Goal: Find specific page/section: Find specific page/section

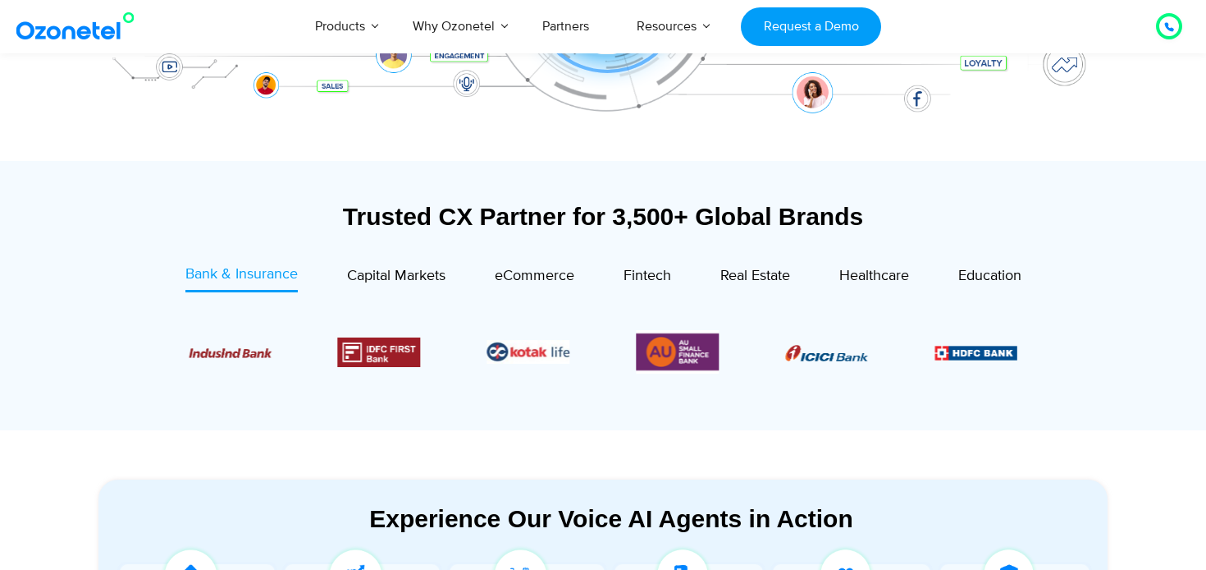
scroll to position [556, 0]
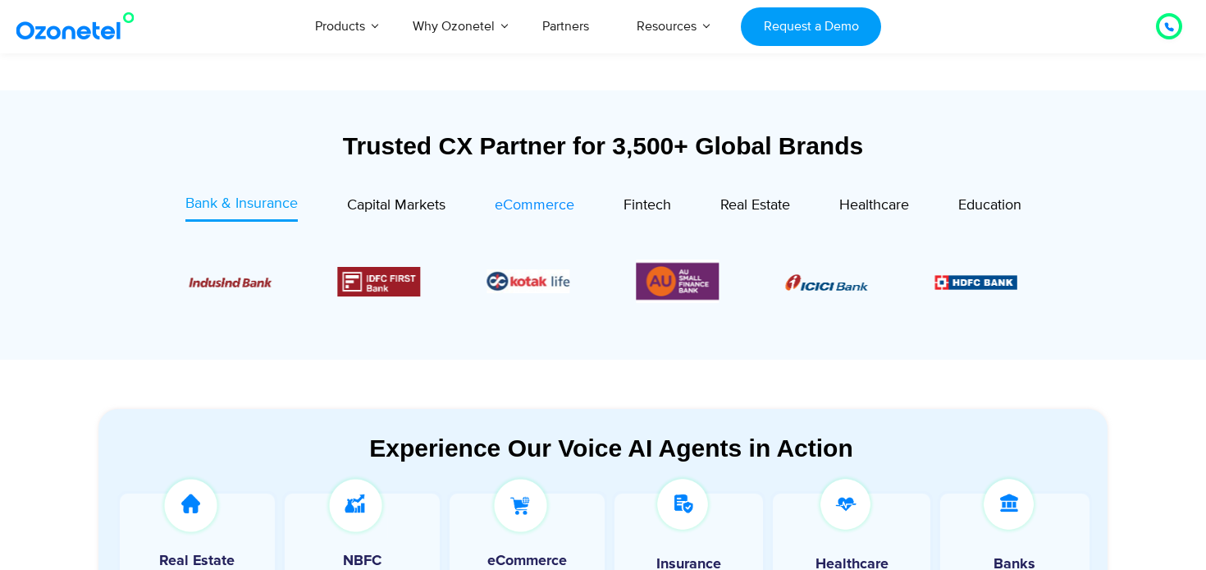
click at [543, 208] on span "eCommerce" at bounding box center [535, 205] width 80 height 18
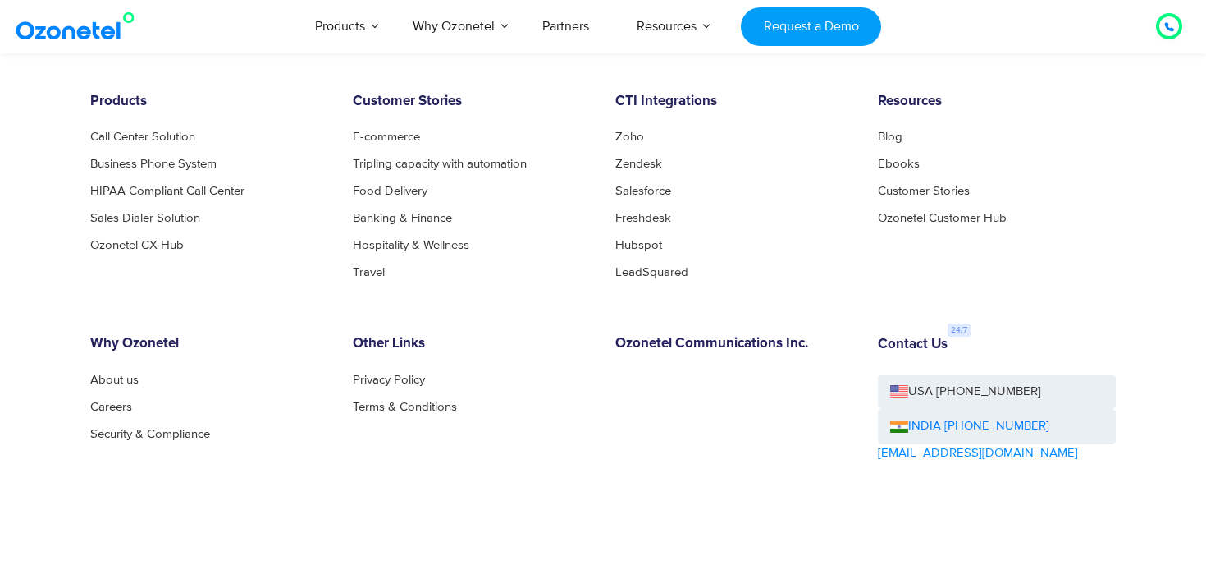
scroll to position [8965, 0]
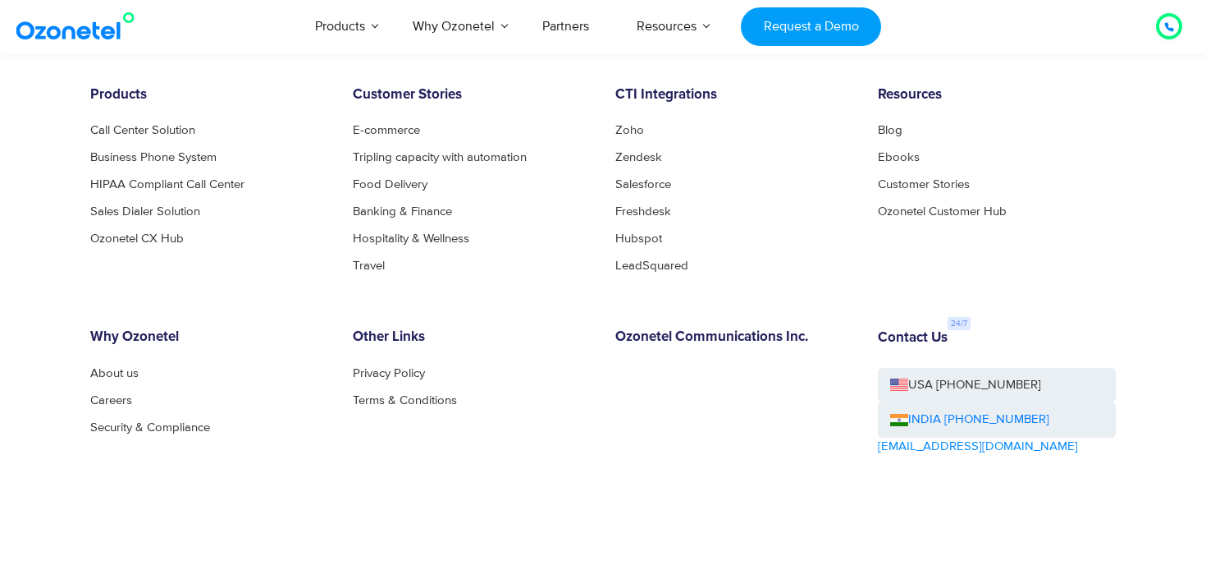
click at [548, 317] on div "Products Call Center Solution Business Phone System HIPAA Compliant Call Center…" at bounding box center [603, 346] width 1050 height 518
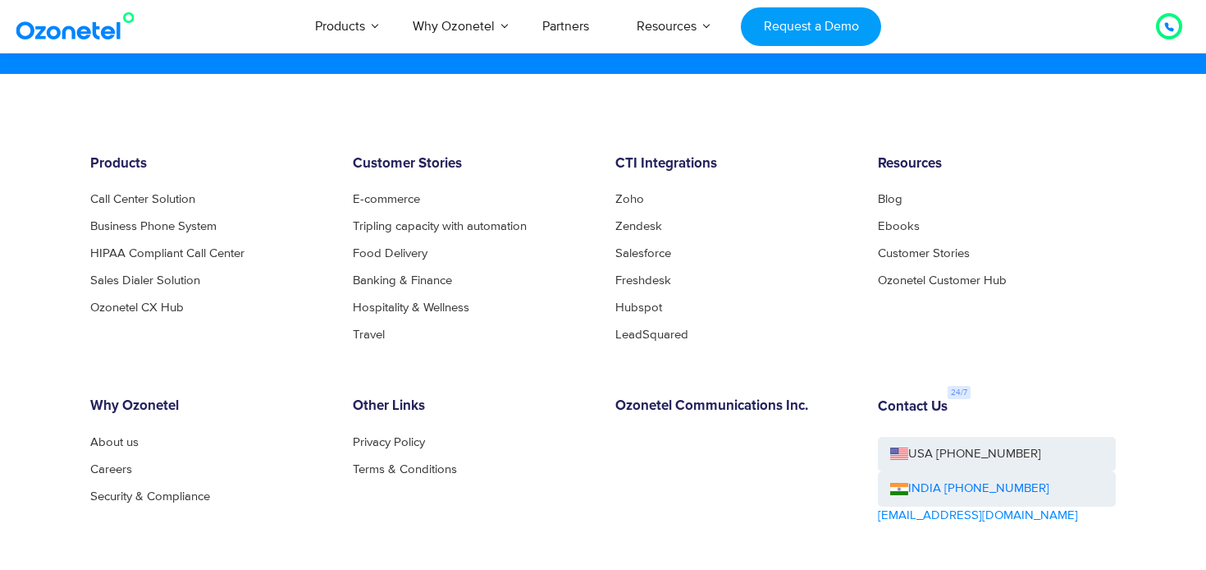
scroll to position [8856, 0]
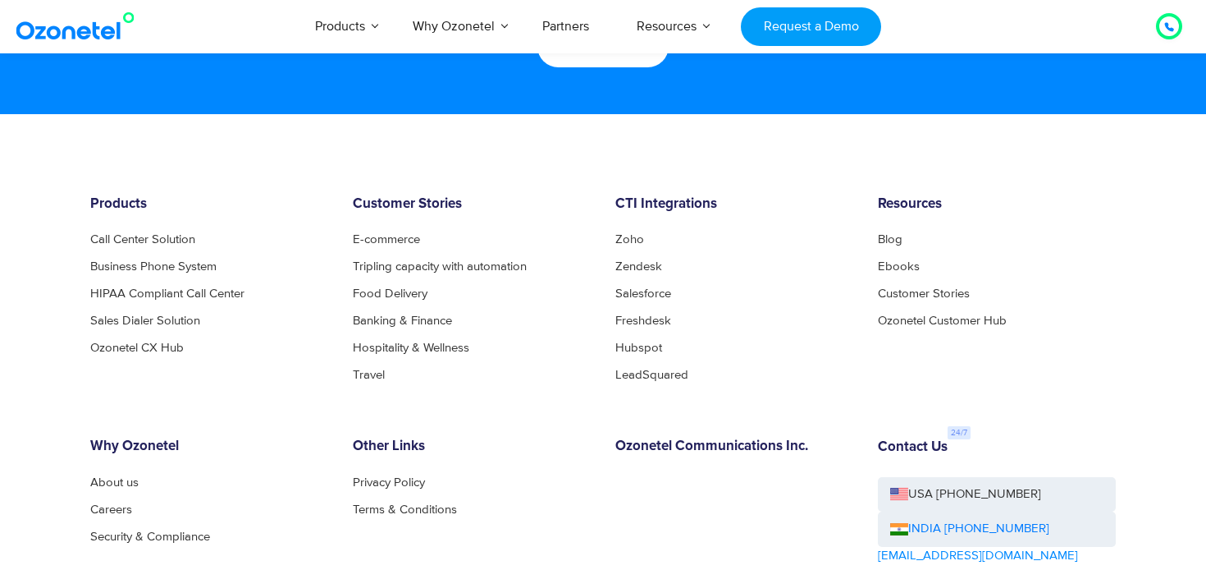
click at [59, 360] on footer "Products Call Center Solution Business Phone System HIPAA Compliant Call Center…" at bounding box center [603, 452] width 1206 height 676
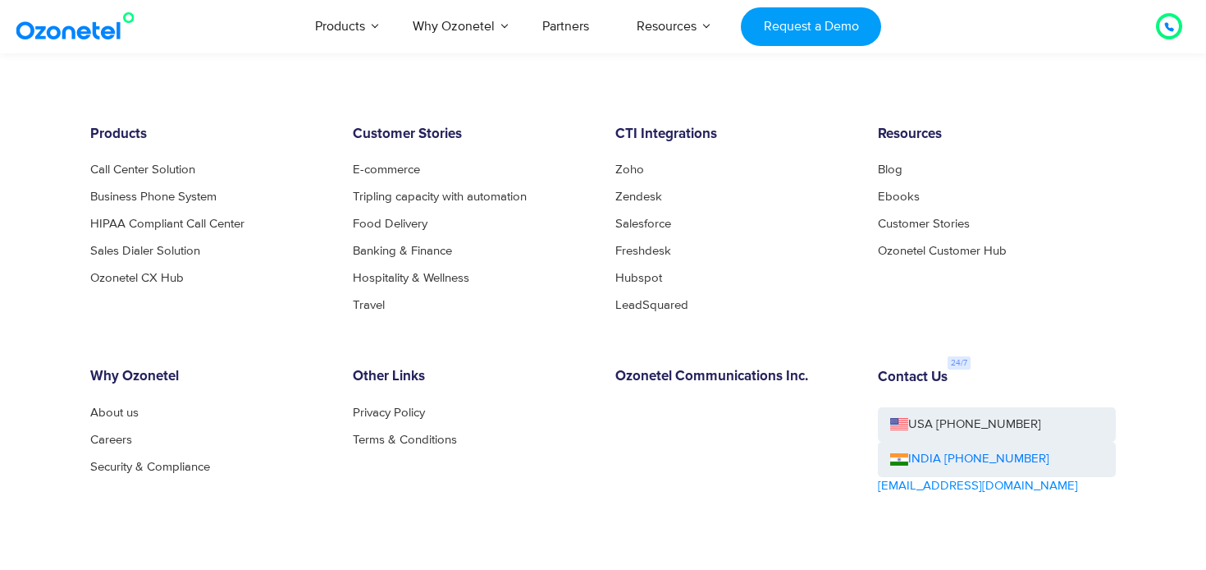
scroll to position [9079, 0]
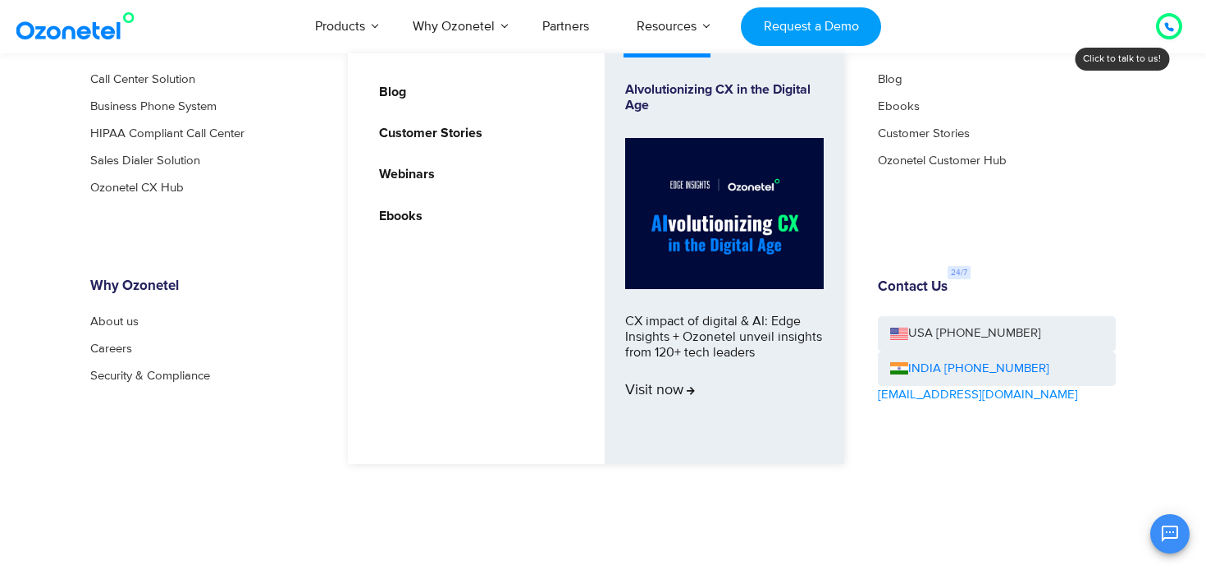
scroll to position [9081, 0]
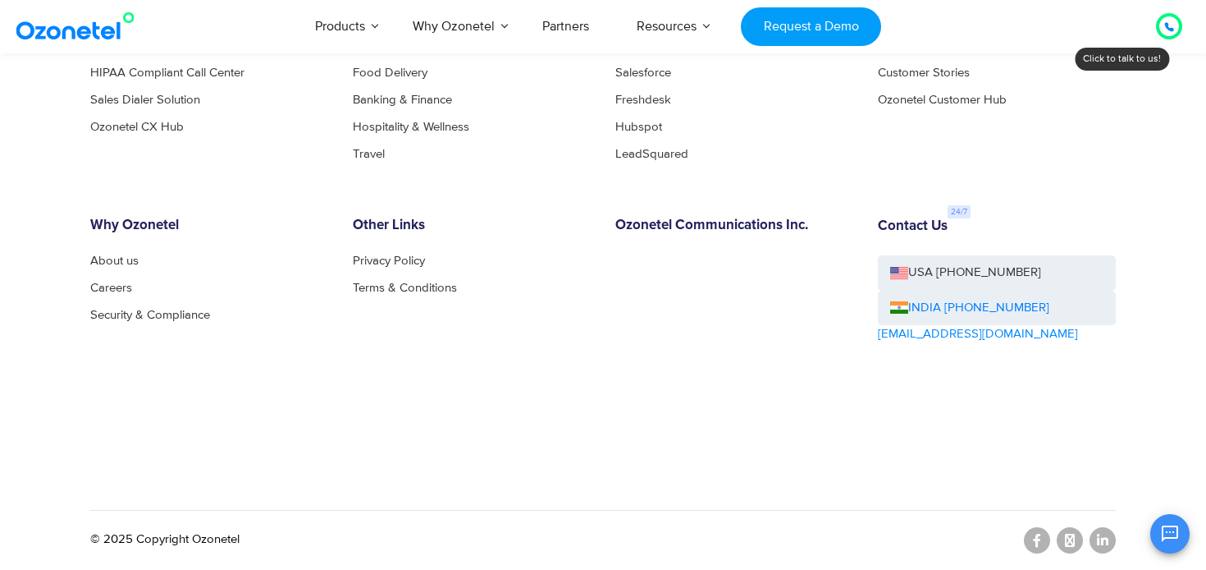
click at [159, 395] on div "Why Ozonetel About us Careers Security & Compliance" at bounding box center [209, 326] width 263 height 218
click at [121, 290] on link "Careers" at bounding box center [115, 287] width 51 height 12
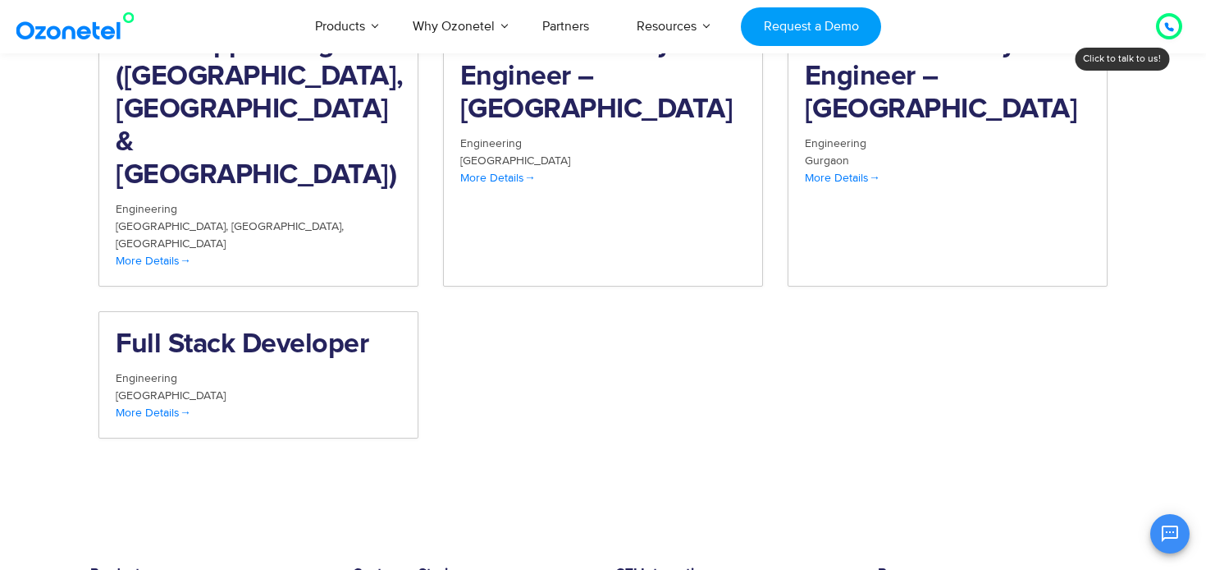
scroll to position [1975, 0]
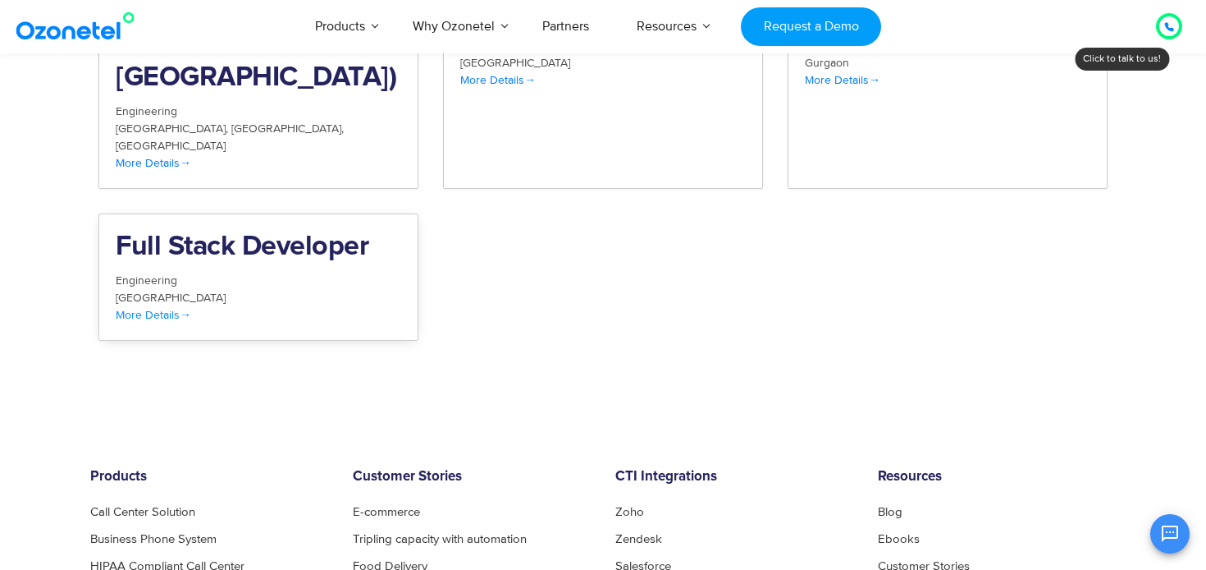
click at [283, 289] on div "Hyderabad" at bounding box center [259, 297] width 286 height 17
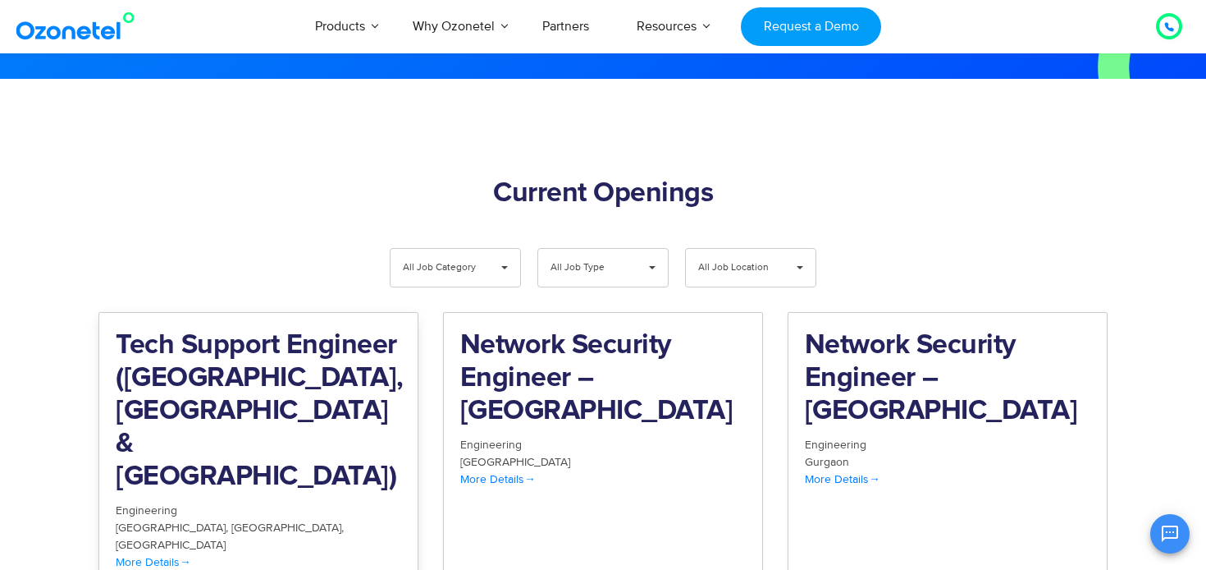
scroll to position [1499, 0]
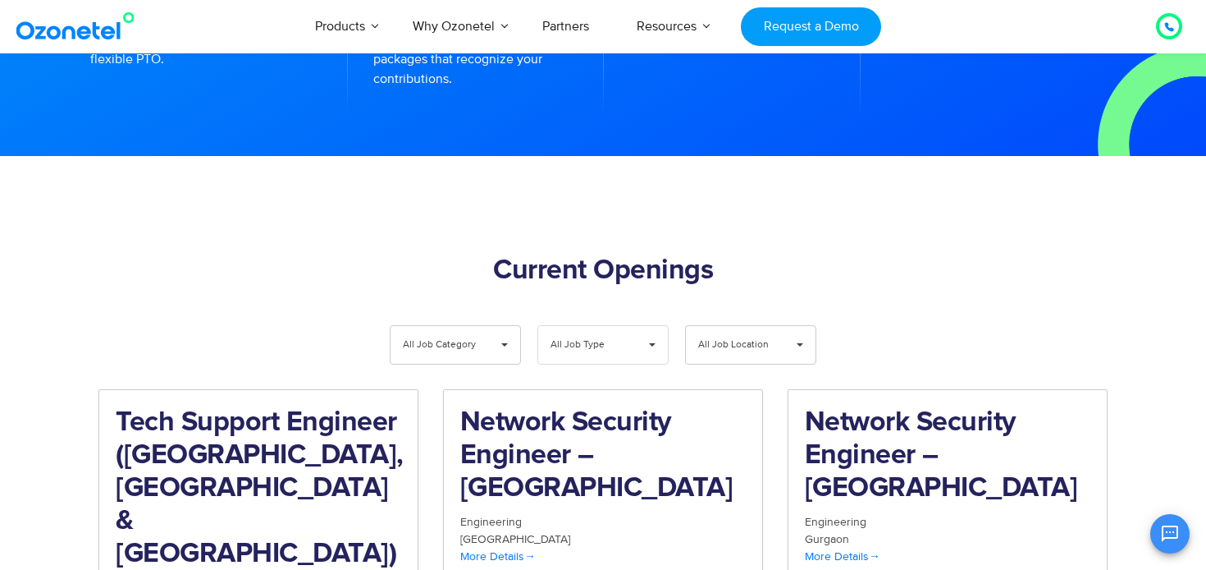
click at [616, 326] on span "All Job Type" at bounding box center [590, 345] width 78 height 38
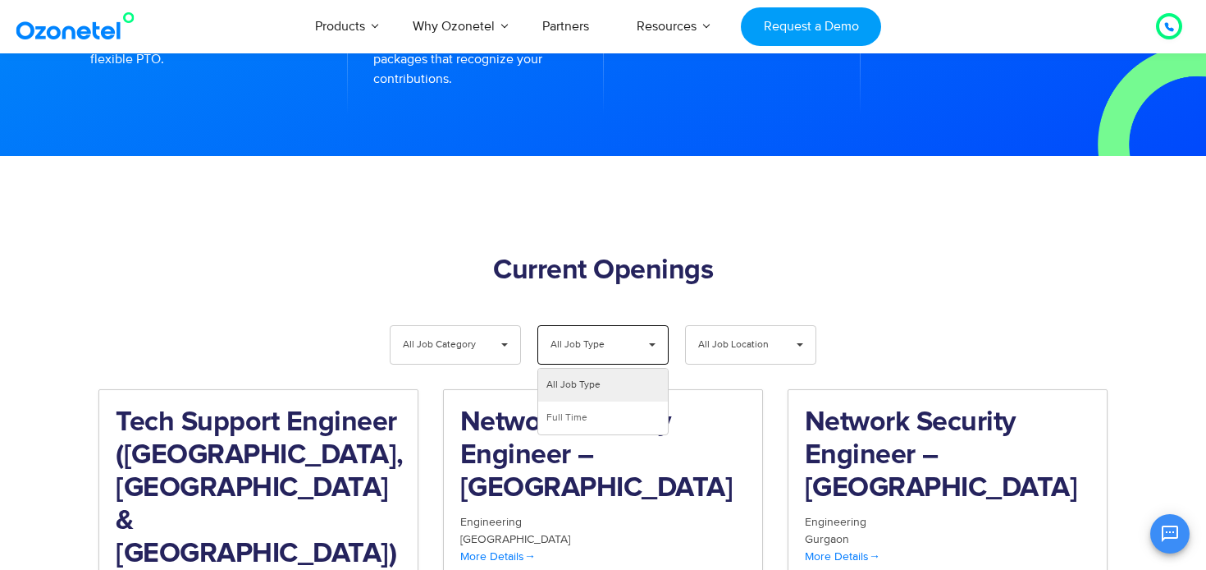
click at [616, 326] on span "All Job Type" at bounding box center [590, 345] width 78 height 38
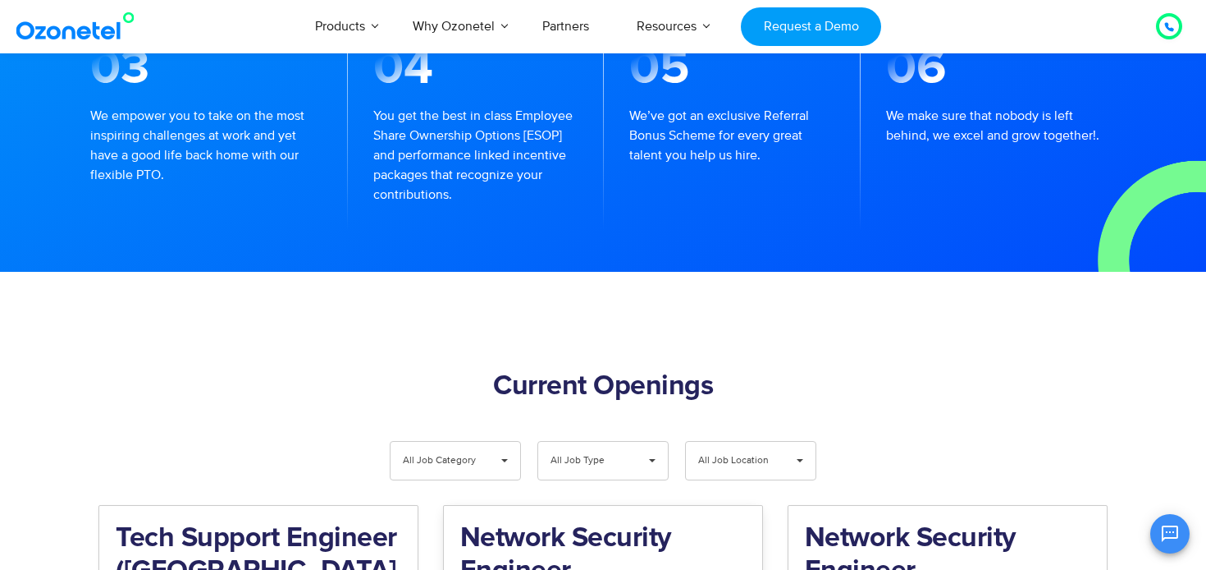
scroll to position [1598, 0]
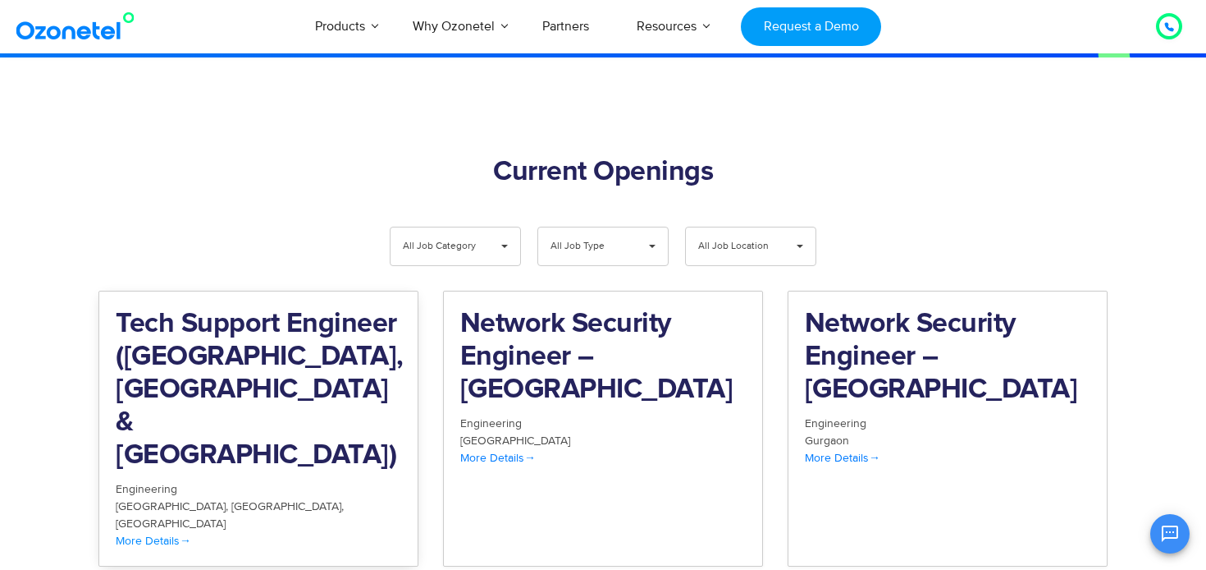
click at [306, 480] on div "Engineering" at bounding box center [259, 488] width 286 height 17
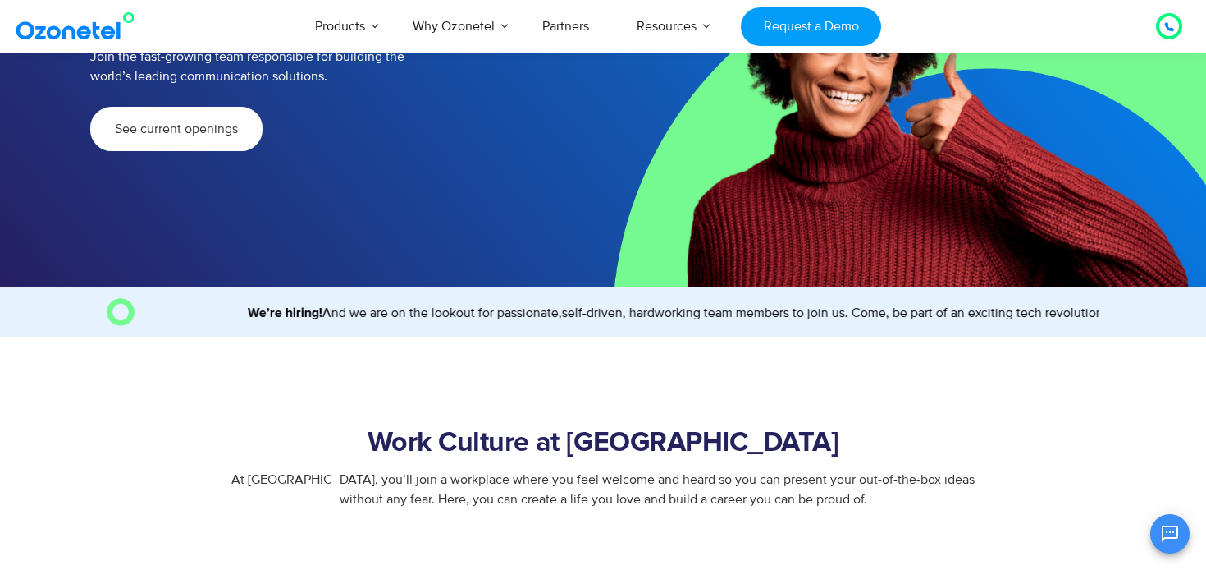
scroll to position [0, 0]
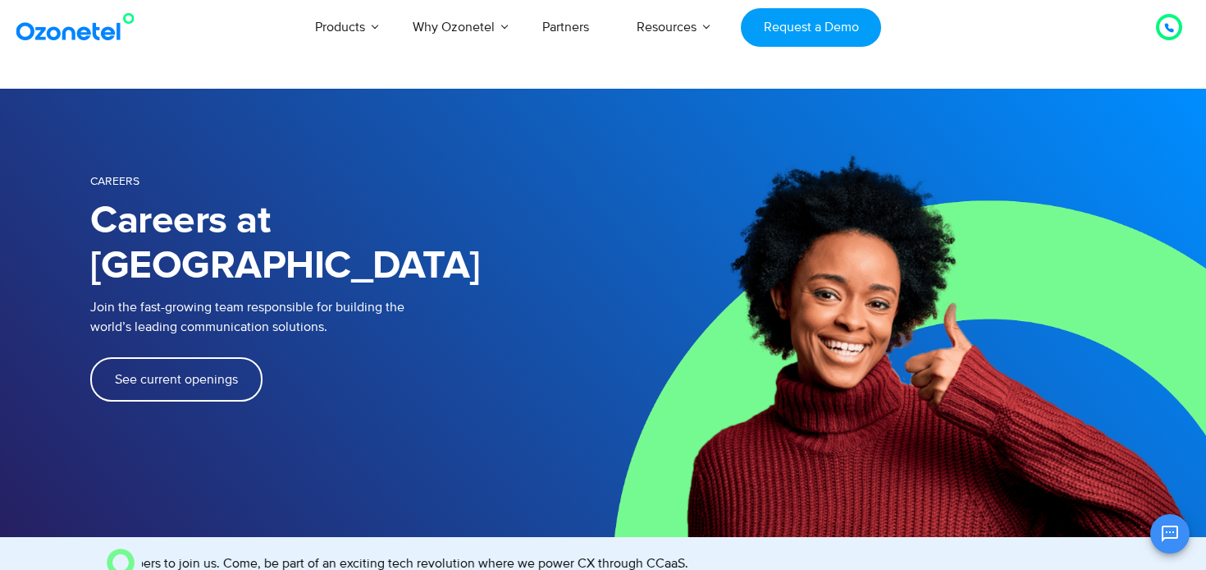
click at [236, 357] on link "See current openings" at bounding box center [176, 379] width 172 height 44
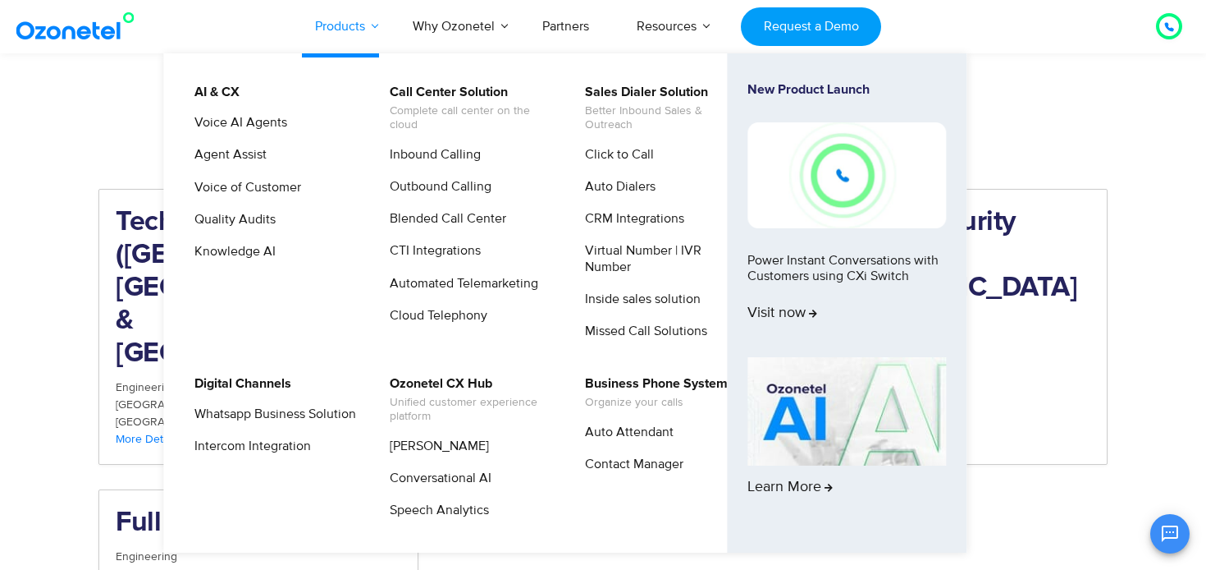
scroll to position [1700, 0]
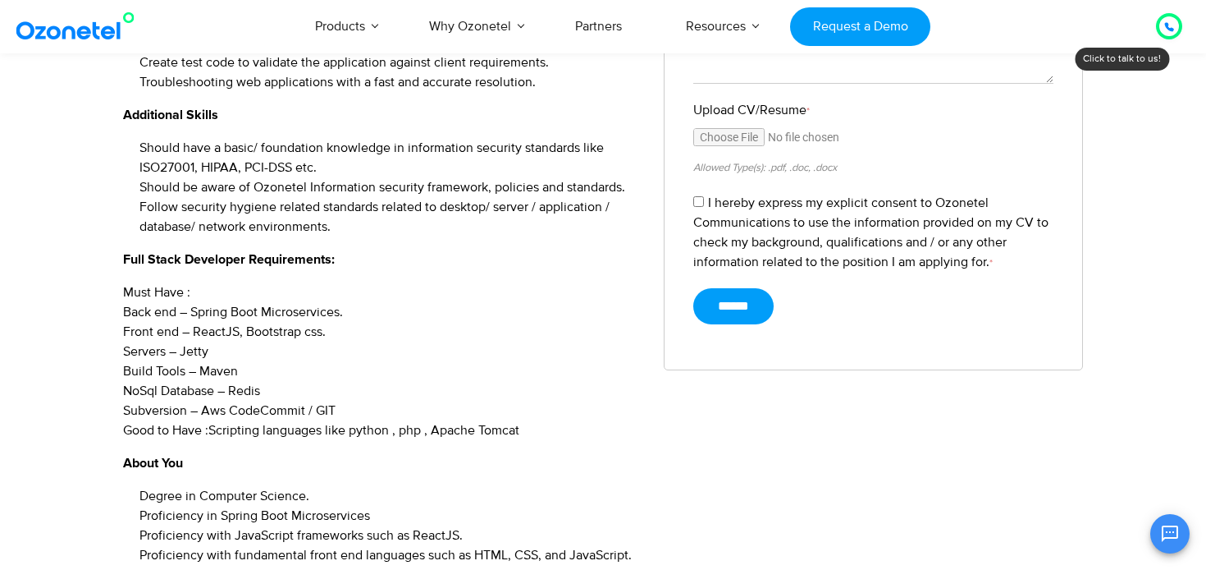
scroll to position [638, 0]
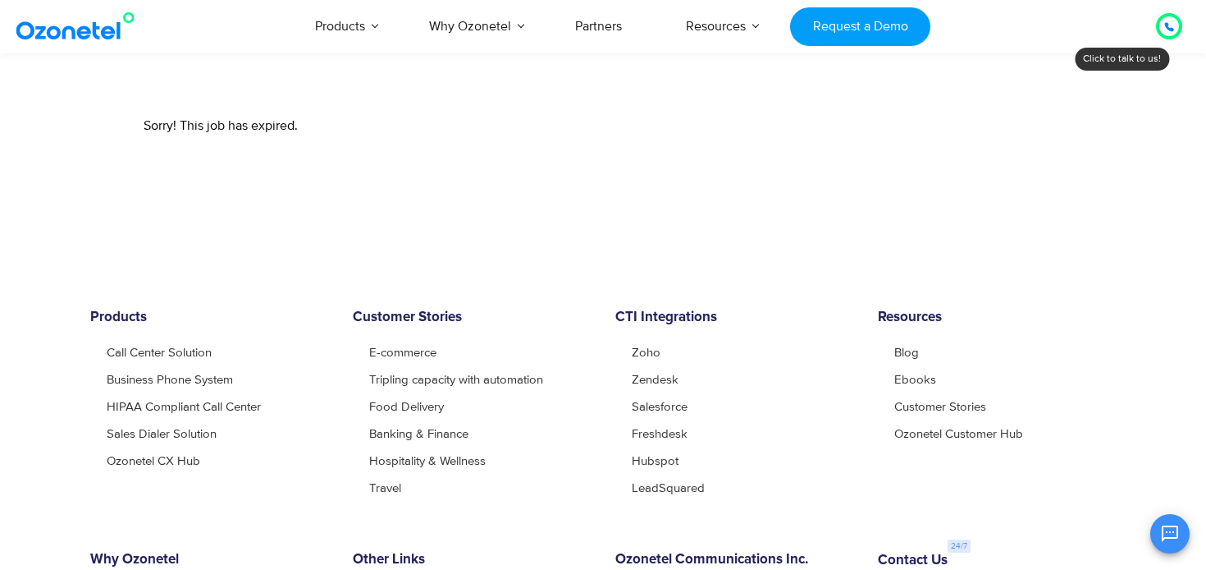
scroll to position [407, 0]
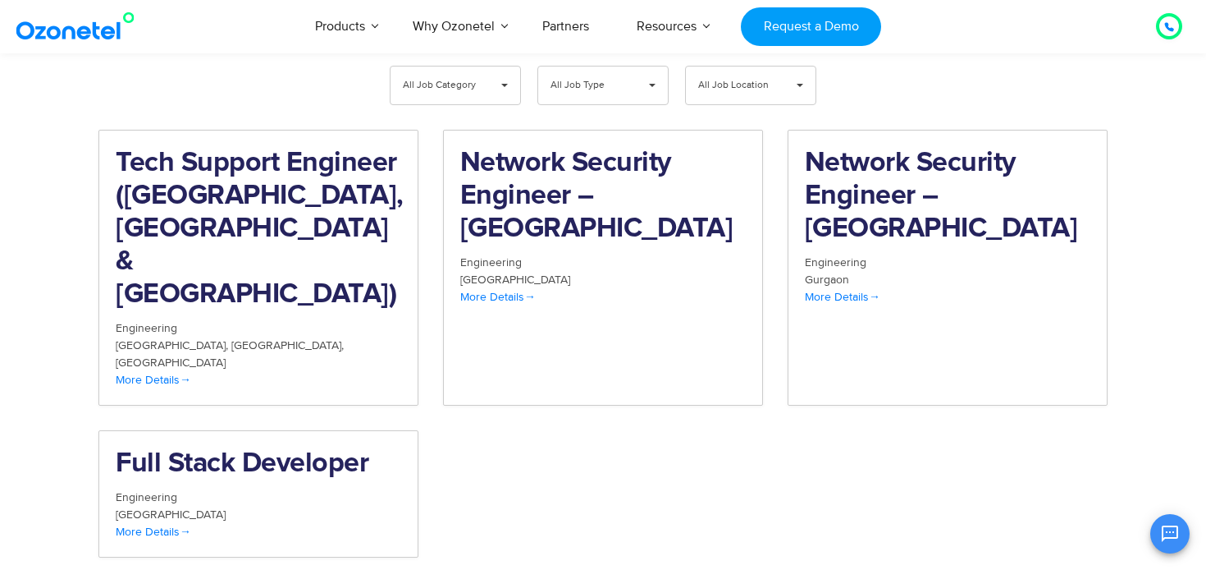
scroll to position [1874, 0]
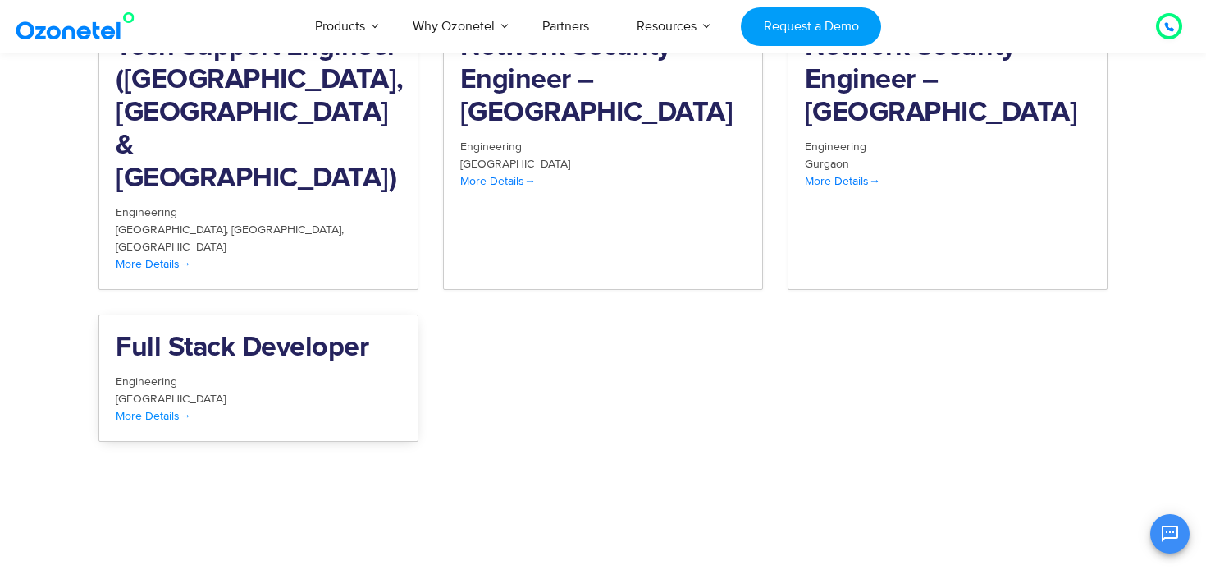
click at [313, 390] on div "[GEOGRAPHIC_DATA]" at bounding box center [259, 398] width 286 height 17
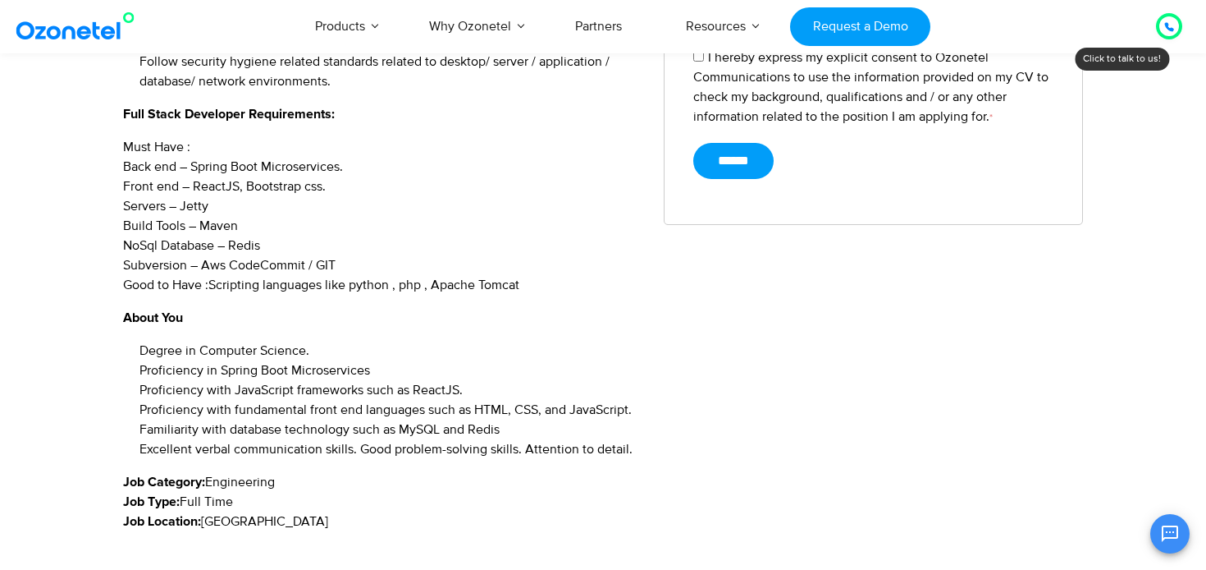
scroll to position [771, 0]
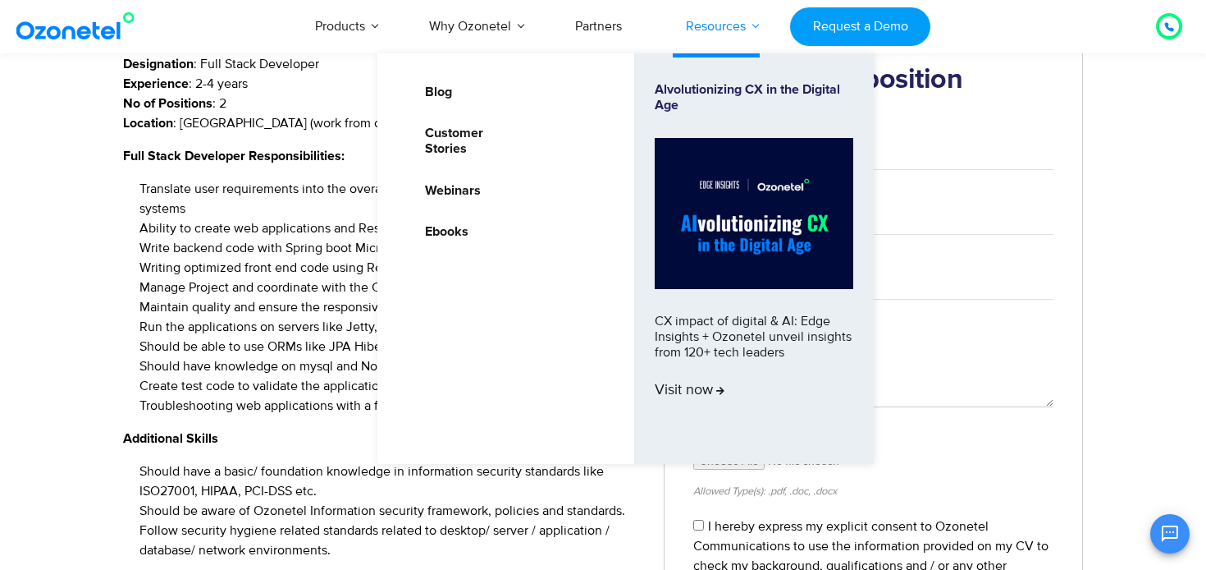
scroll to position [333, 0]
